Goal: Check status: Check status

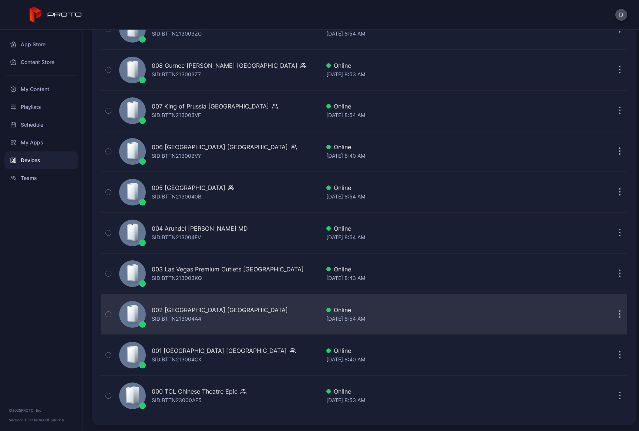
scroll to position [1648, 0]
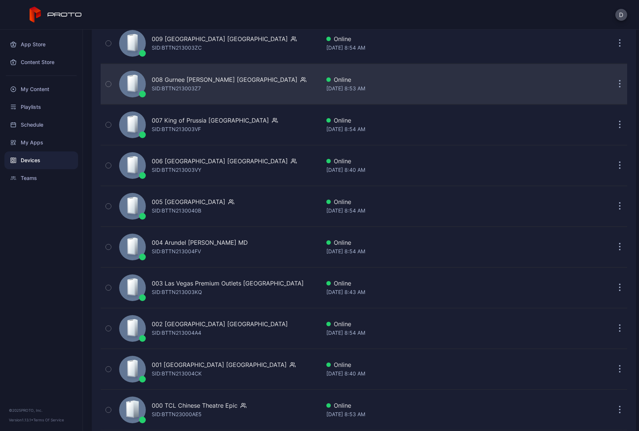
click at [260, 83] on div "008 Gurnee [PERSON_NAME] IL [PERSON_NAME]: BTTN213003Z7" at bounding box center [218, 84] width 204 height 37
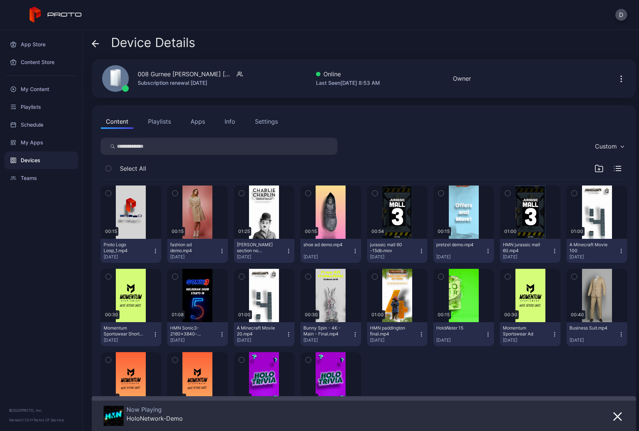
click at [96, 43] on icon at bounding box center [95, 43] width 7 height 7
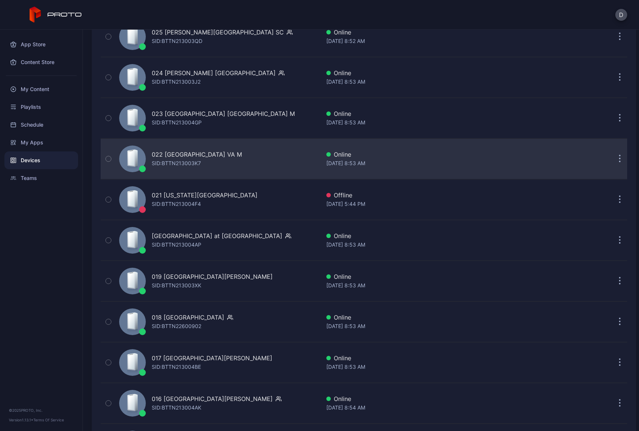
scroll to position [809, 0]
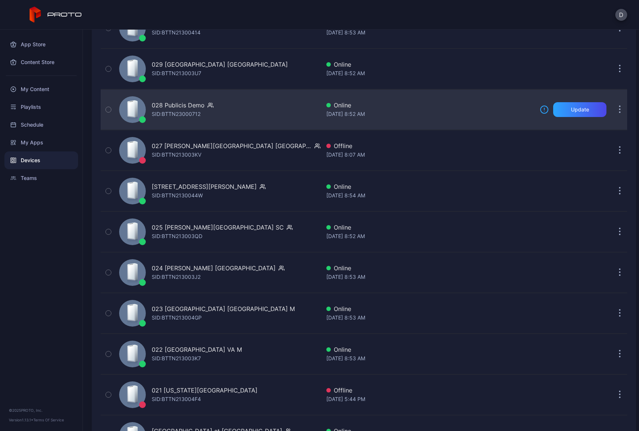
click at [238, 107] on div "028 Publicis Demo SID: BTTN23000712" at bounding box center [218, 109] width 204 height 37
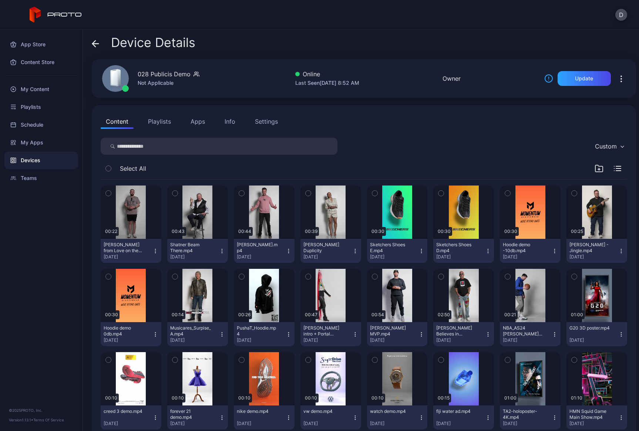
click at [164, 122] on button "Playlists" at bounding box center [159, 121] width 33 height 15
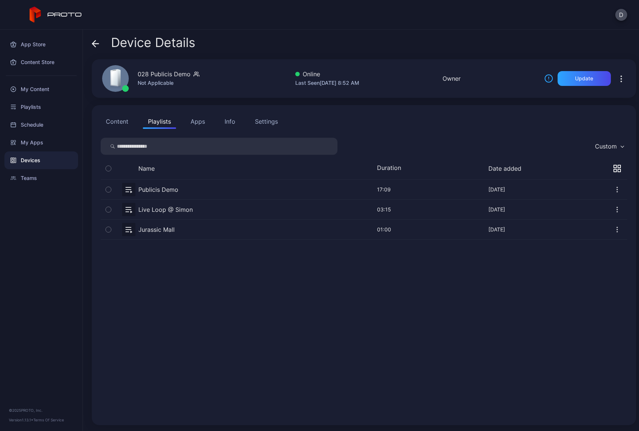
click at [199, 121] on button "Apps" at bounding box center [197, 121] width 25 height 15
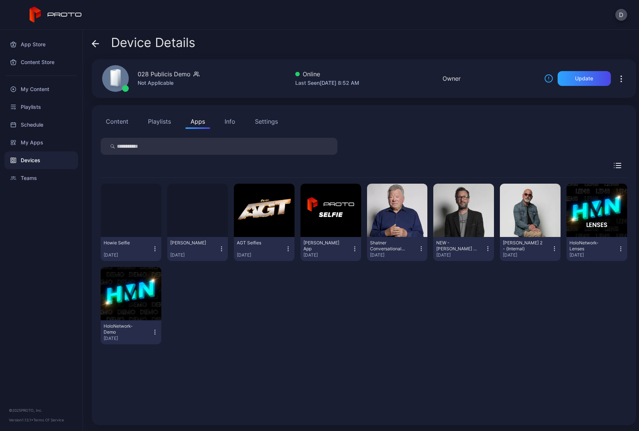
click at [269, 121] on div "Settings" at bounding box center [266, 121] width 23 height 9
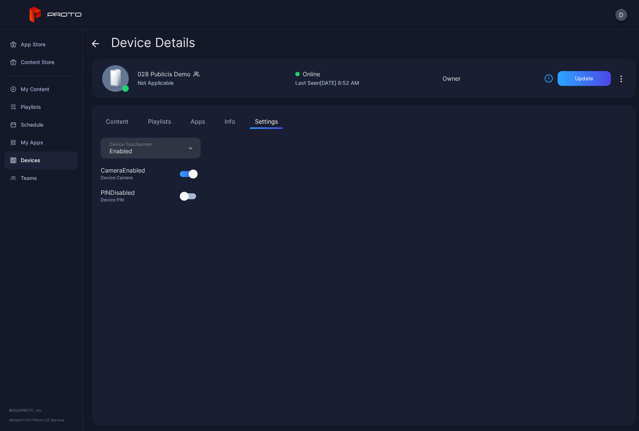
click at [116, 121] on button "Content" at bounding box center [117, 121] width 33 height 15
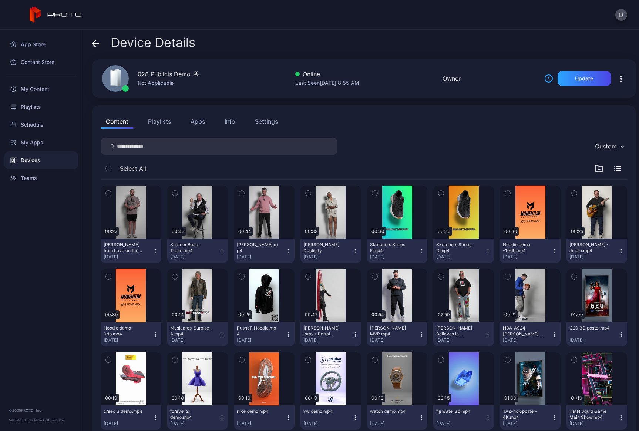
click at [96, 44] on icon at bounding box center [96, 44] width 6 height 0
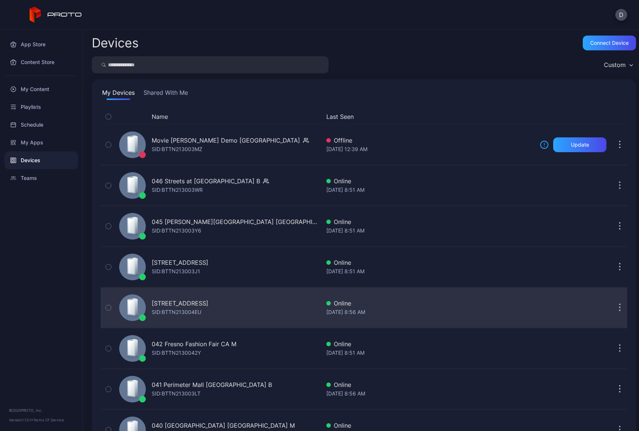
click at [260, 309] on div "[STREET_ADDRESS] SID: BTTN213004EU" at bounding box center [218, 307] width 204 height 37
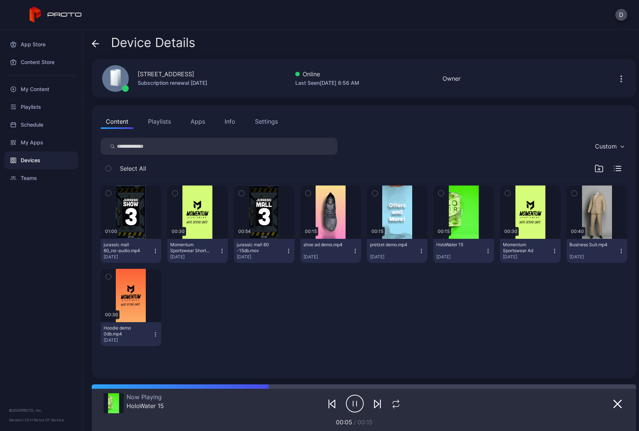
click at [97, 44] on icon at bounding box center [95, 43] width 7 height 7
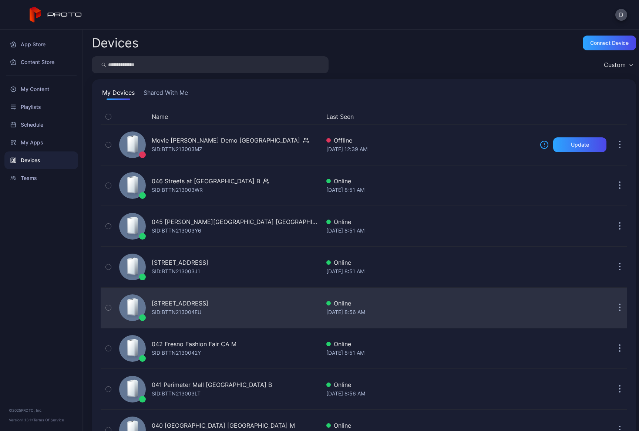
scroll to position [309, 0]
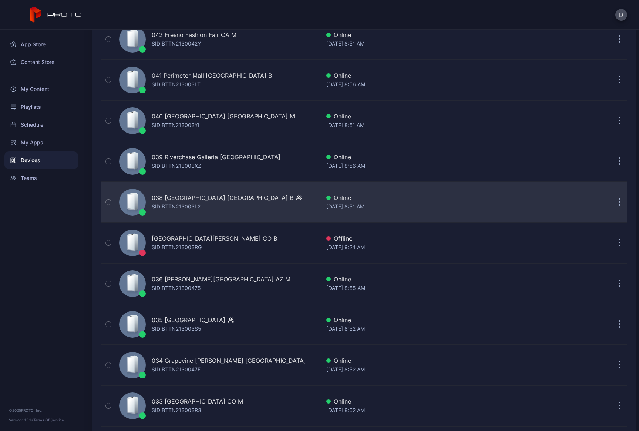
click at [254, 198] on div "038 [GEOGRAPHIC_DATA] WI B SID: BTTN213003L2" at bounding box center [218, 202] width 204 height 37
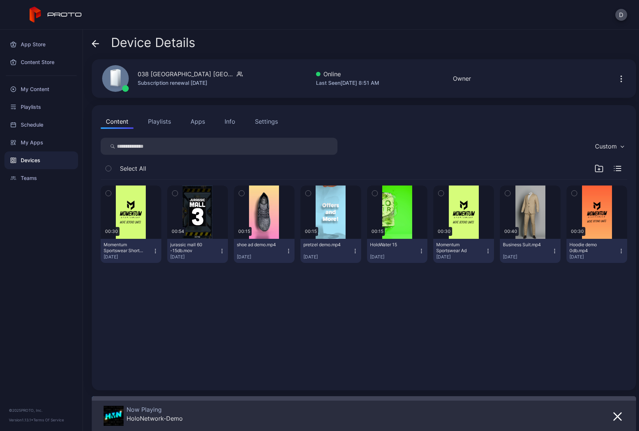
click at [95, 41] on icon at bounding box center [94, 43] width 3 height 6
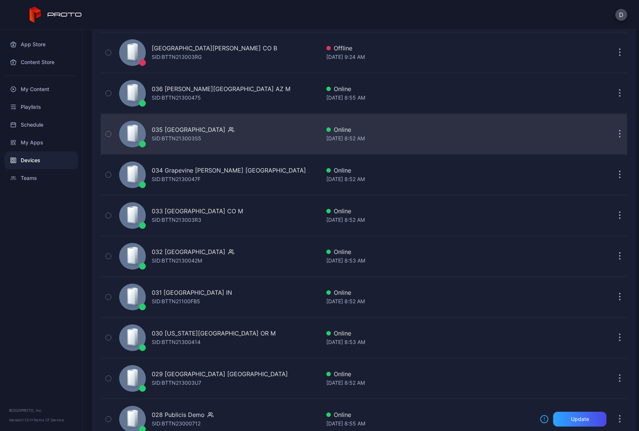
scroll to position [537, 0]
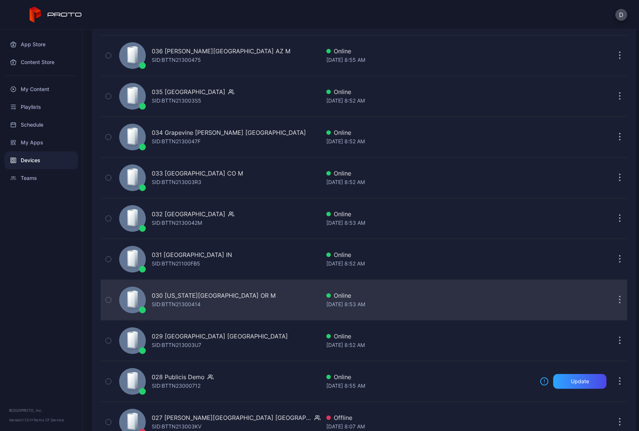
click at [259, 299] on div "030 [US_STATE][GEOGRAPHIC_DATA] OR M SID: BTTN21300414" at bounding box center [218, 299] width 204 height 37
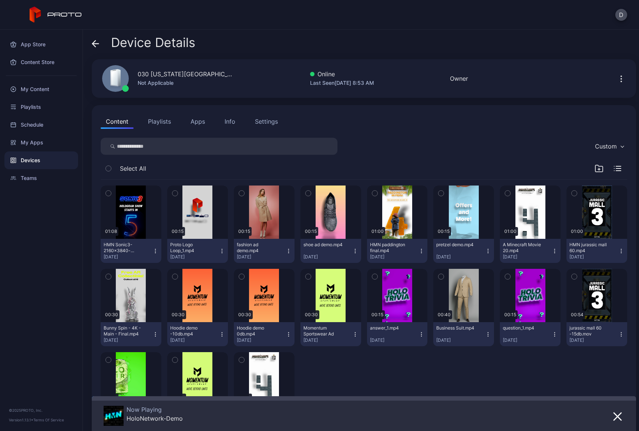
click at [97, 45] on icon at bounding box center [95, 43] width 7 height 7
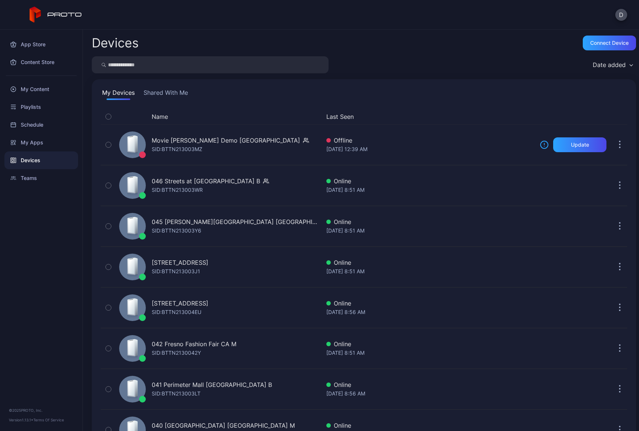
scroll to position [537, 0]
